Goal: Task Accomplishment & Management: Complete application form

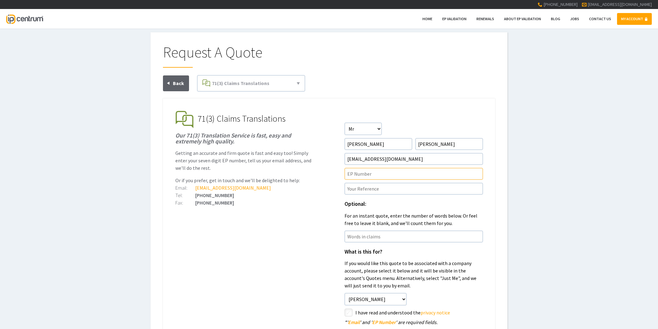
click at [360, 174] on input"] "text" at bounding box center [414, 174] width 138 height 12
paste input"] "21858502.4"
type input"] "EP21858502.4"
click at [354, 188] on input"] "text" at bounding box center [414, 189] width 138 height 12
paste input"] "P44867EPN1"
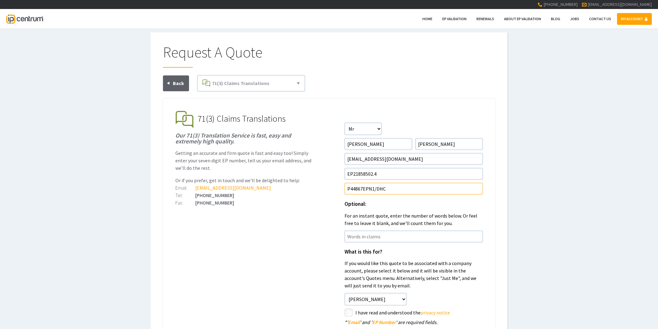
type input"] "P44867EPN1/DHC"
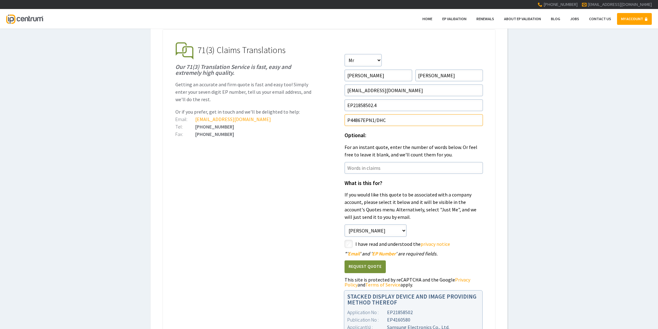
scroll to position [69, 0]
click at [351, 243] on input"] "checkbox" at bounding box center [349, 244] width 7 height 7
checkbox input"] "true"
click at [357, 262] on button "Request Quote" at bounding box center [365, 266] width 41 height 13
